Goal: Task Accomplishment & Management: Complete application form

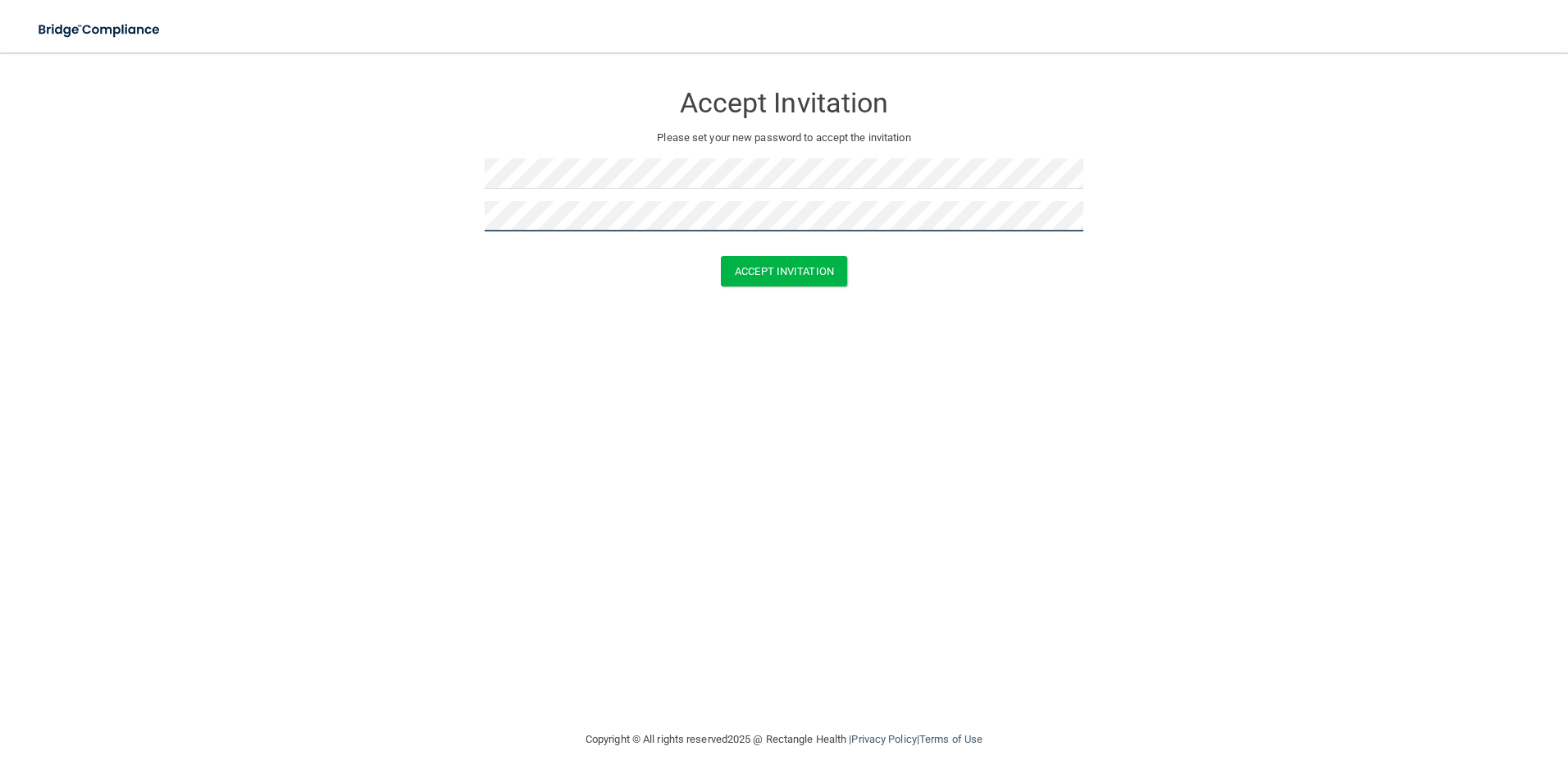
click at [721, 256] on button "Accept Invitation" at bounding box center [784, 270] width 126 height 30
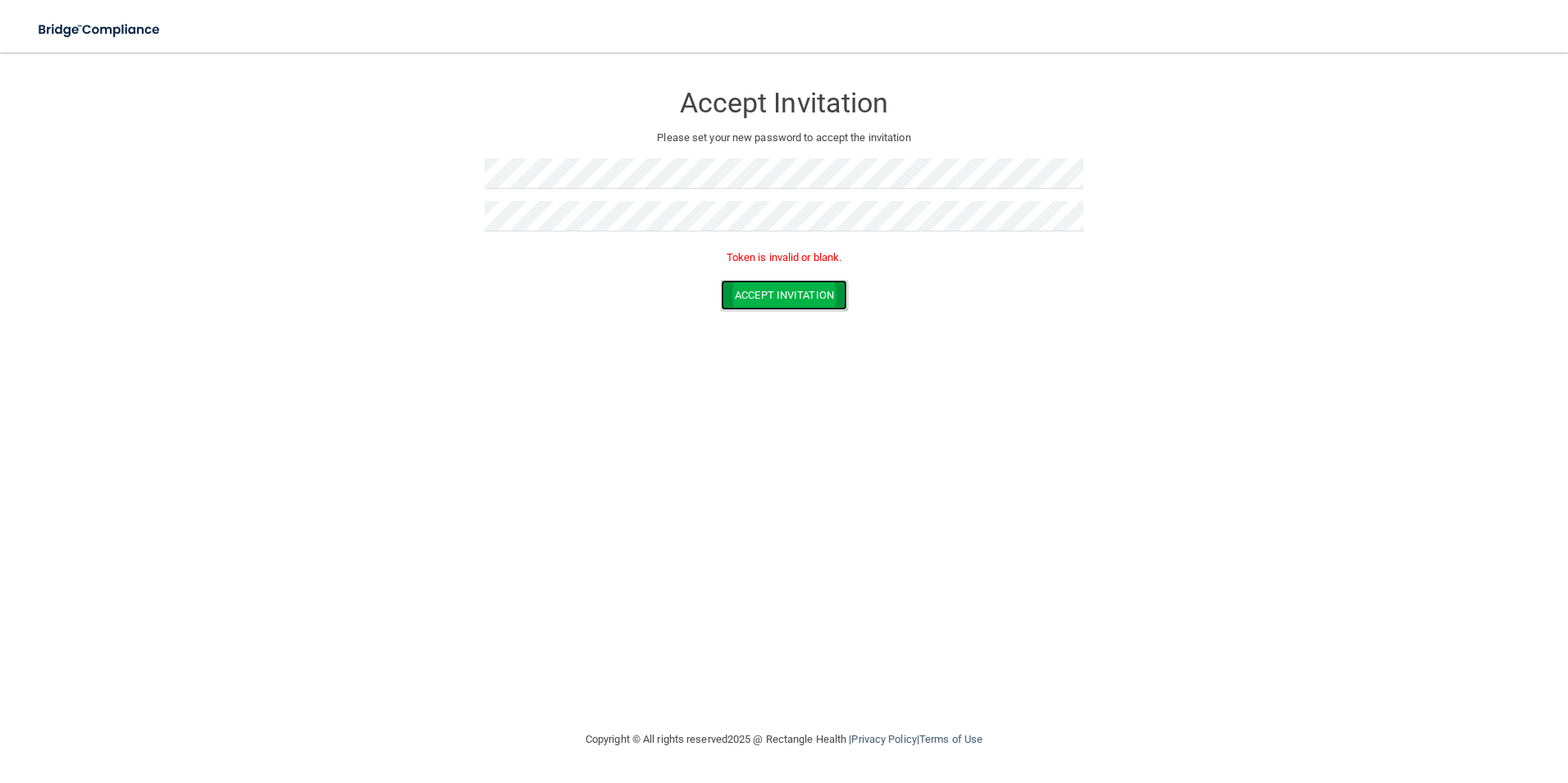
click at [757, 300] on button "Accept Invitation" at bounding box center [784, 295] width 126 height 30
click at [773, 287] on button "Accept Invitation" at bounding box center [784, 295] width 126 height 30
click at [365, 162] on form "Accept Invitation Please set your new password to accept the invitation Token i…" at bounding box center [784, 199] width 1502 height 261
click at [813, 282] on button "Accept Invitation" at bounding box center [784, 295] width 126 height 30
click at [770, 288] on button "Accept Invitation" at bounding box center [784, 295] width 126 height 30
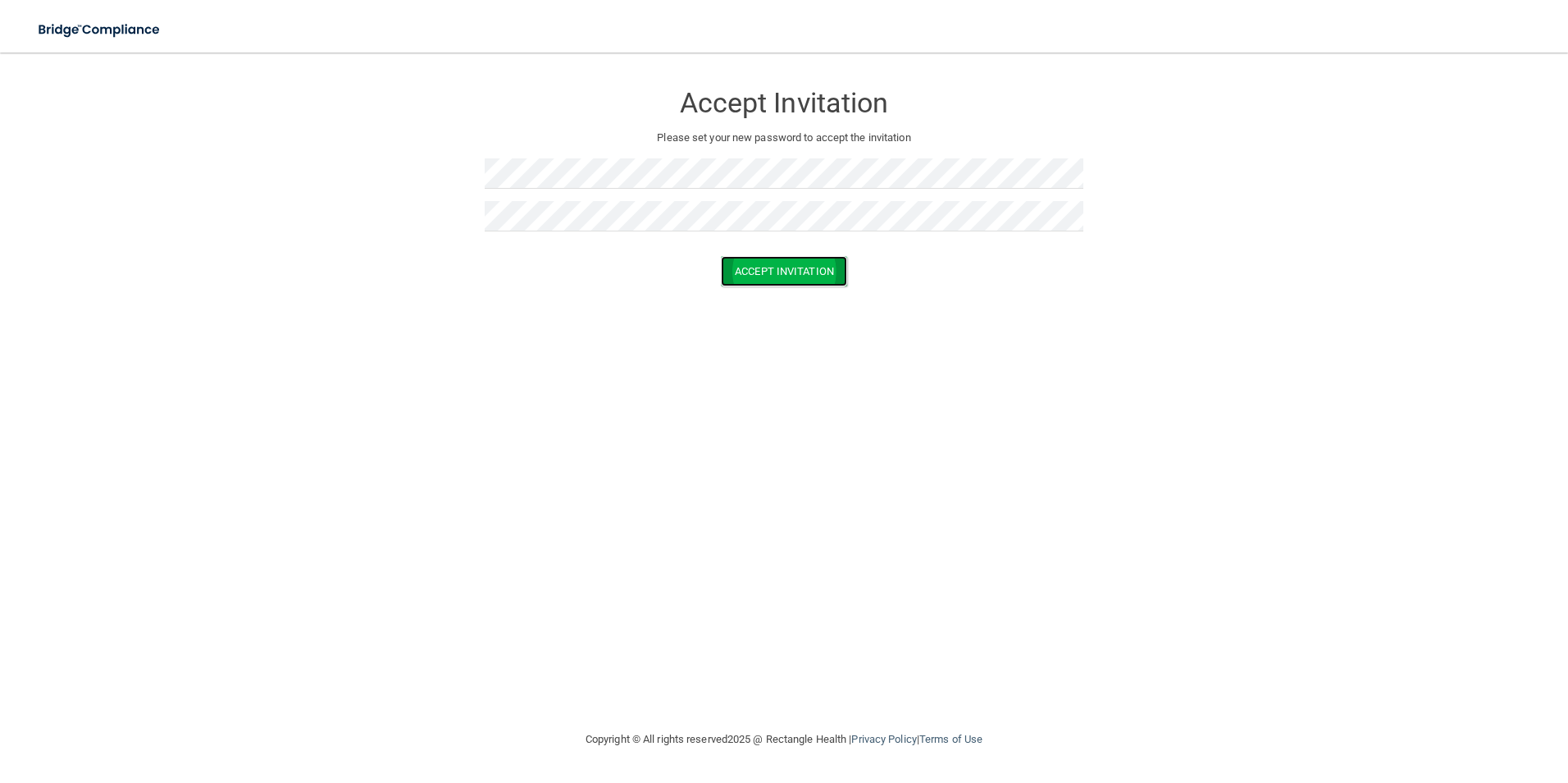
click at [833, 261] on button "Accept Invitation" at bounding box center [784, 270] width 126 height 30
